Goal: Information Seeking & Learning: Learn about a topic

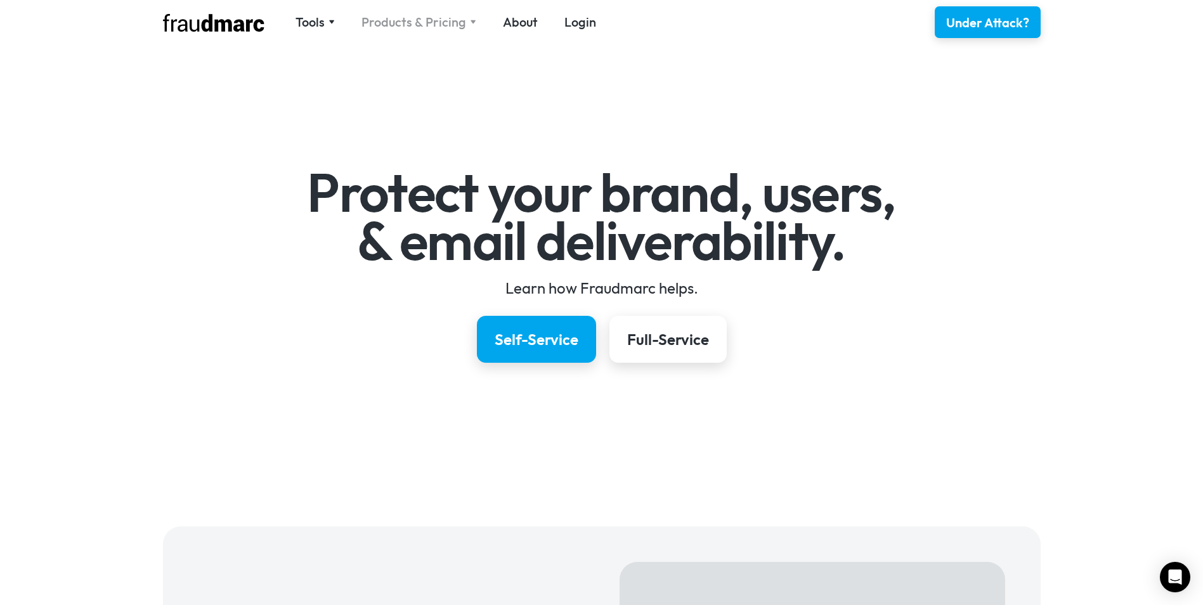
click at [443, 26] on div "Products & Pricing" at bounding box center [413, 22] width 105 height 18
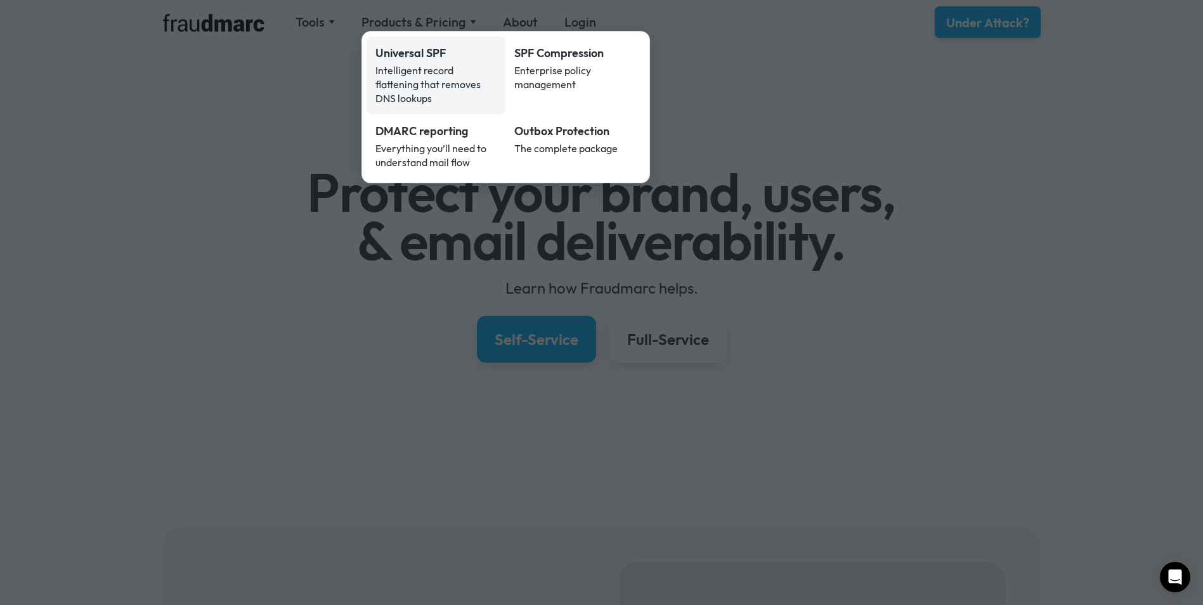
click at [480, 92] on link "Universal SPF Intelligent record flattening that removes DNS lookups" at bounding box center [437, 75] width 140 height 78
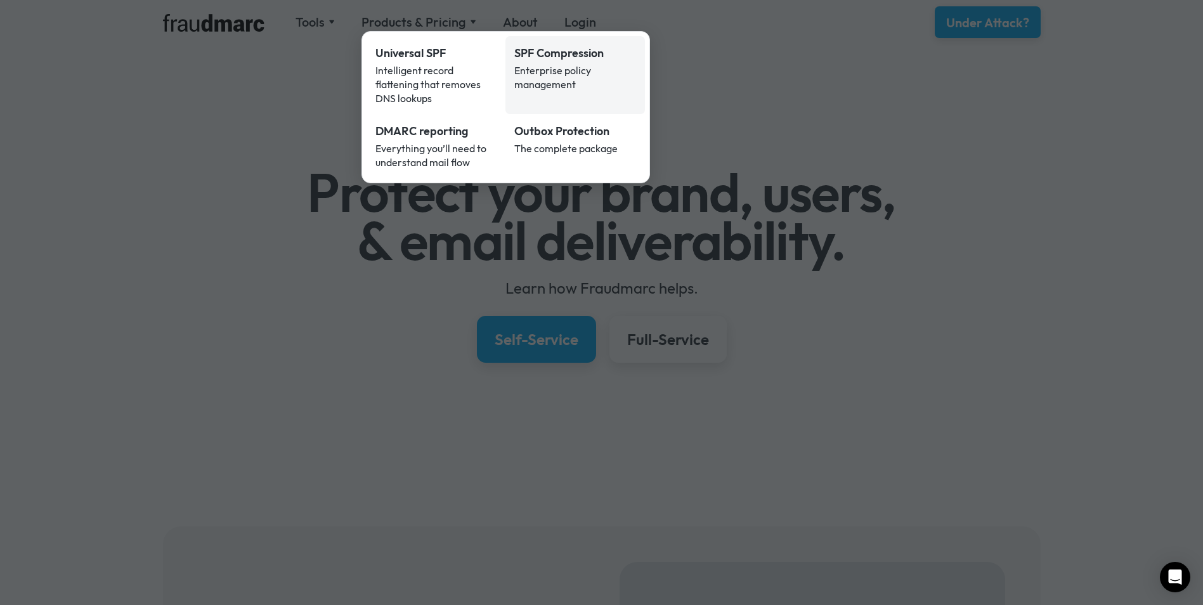
click at [535, 79] on div "Enterprise policy management" at bounding box center [575, 77] width 122 height 28
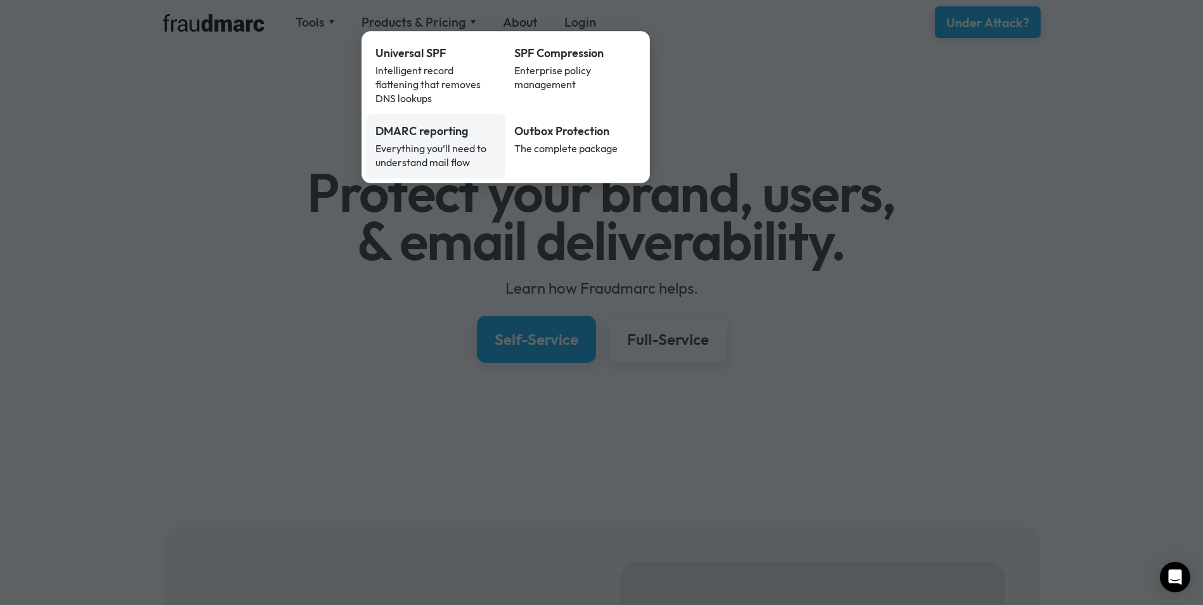
click at [448, 147] on div "Everything you’ll need to understand mail flow" at bounding box center [436, 155] width 122 height 28
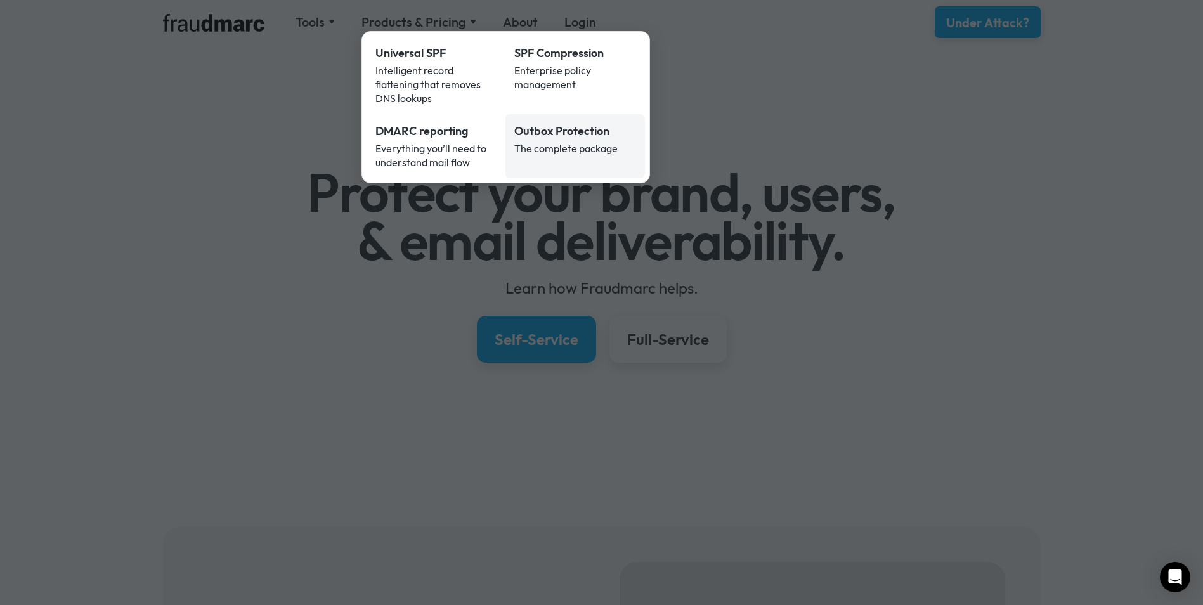
click at [548, 141] on div "The complete package" at bounding box center [575, 148] width 122 height 14
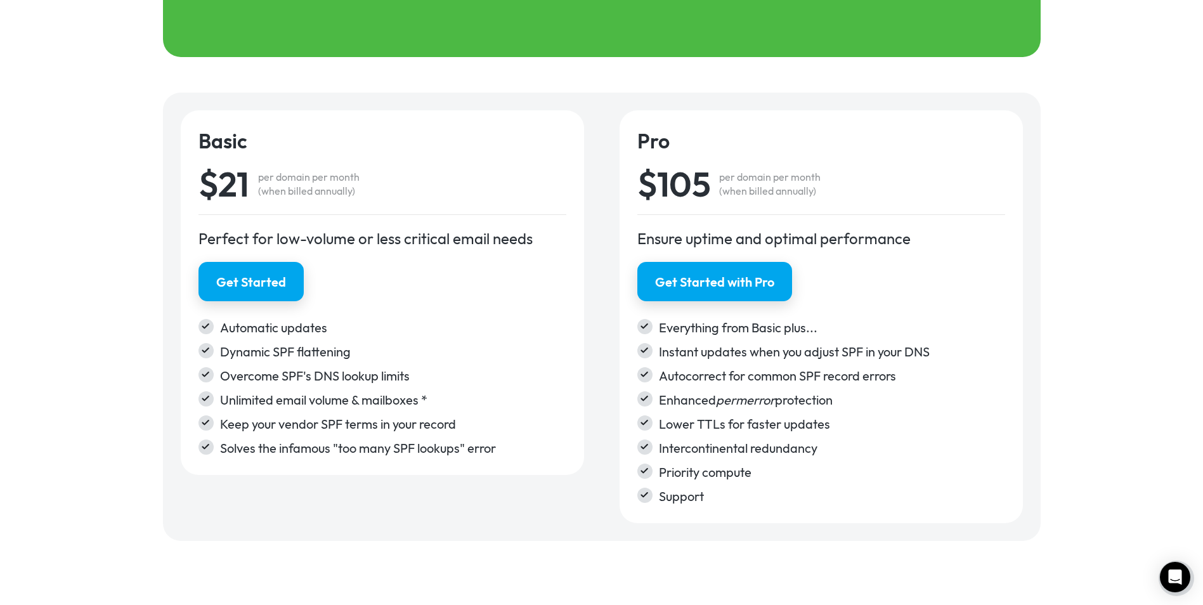
scroll to position [2029, 0]
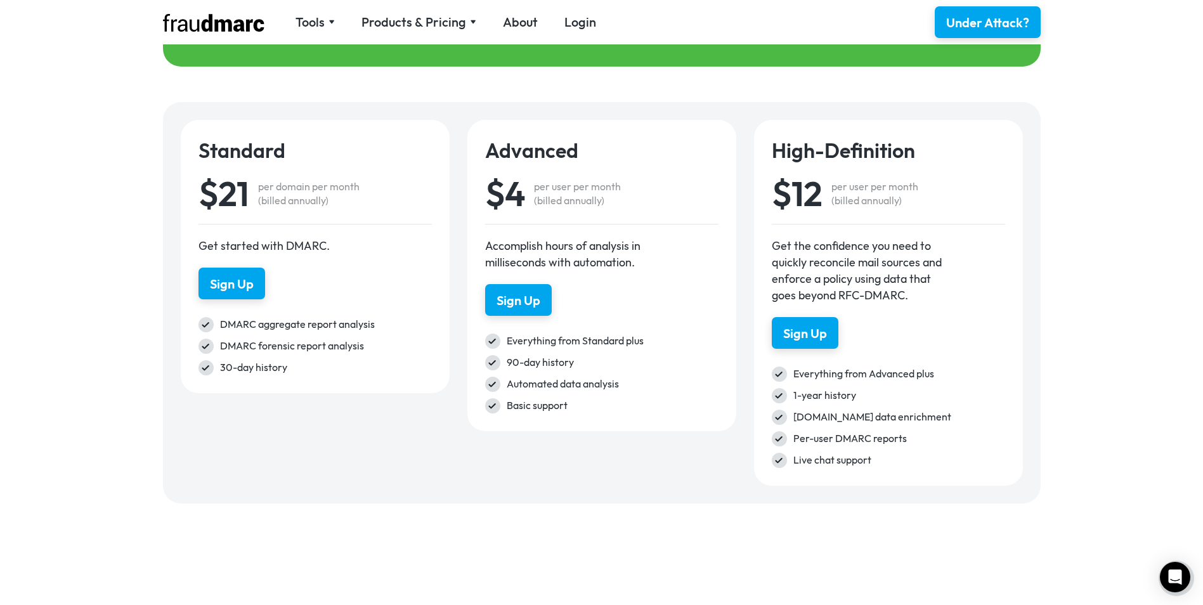
scroll to position [1776, 0]
